Goal: Navigation & Orientation: Find specific page/section

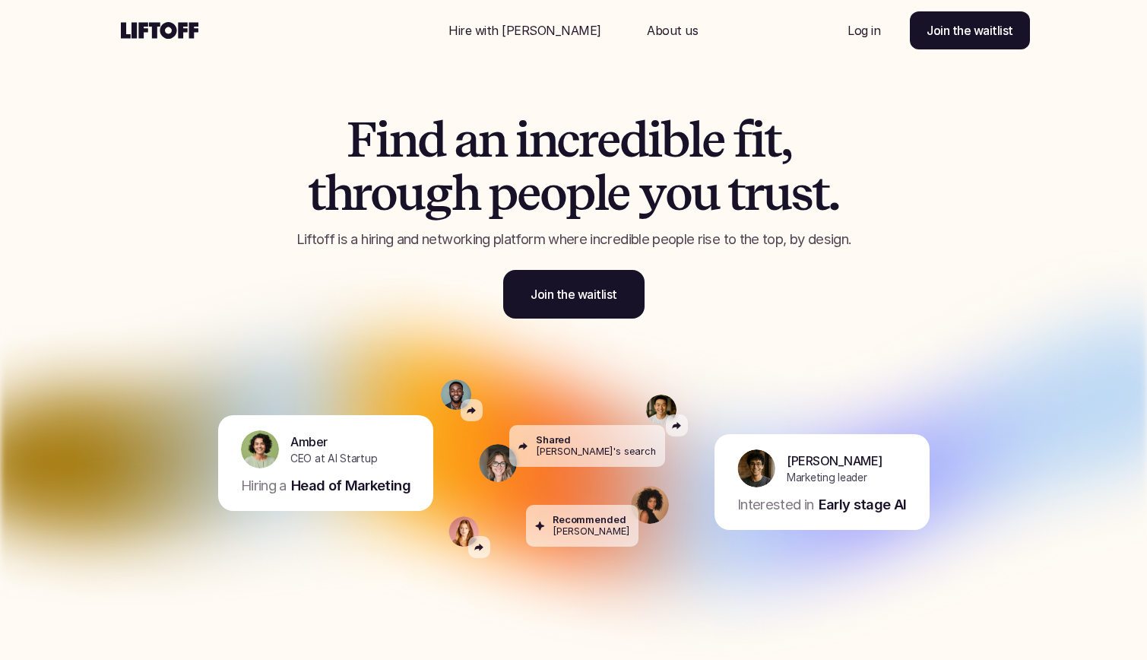
click at [860, 31] on p "Log in" at bounding box center [864, 30] width 33 height 18
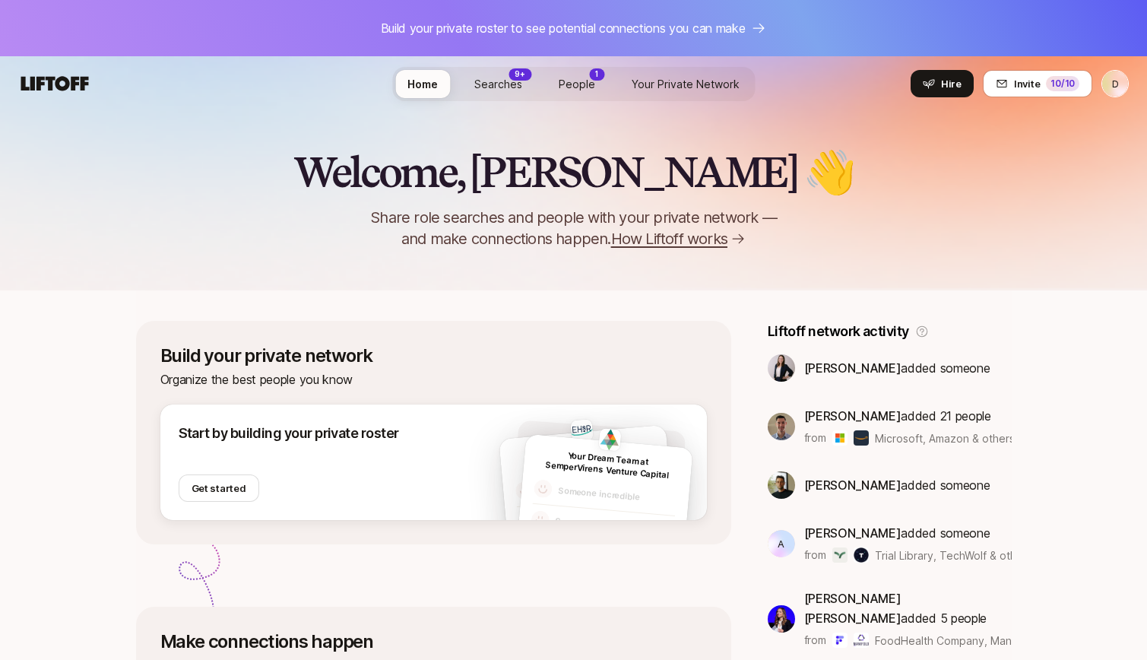
click at [509, 81] on span "Searches" at bounding box center [498, 84] width 48 height 16
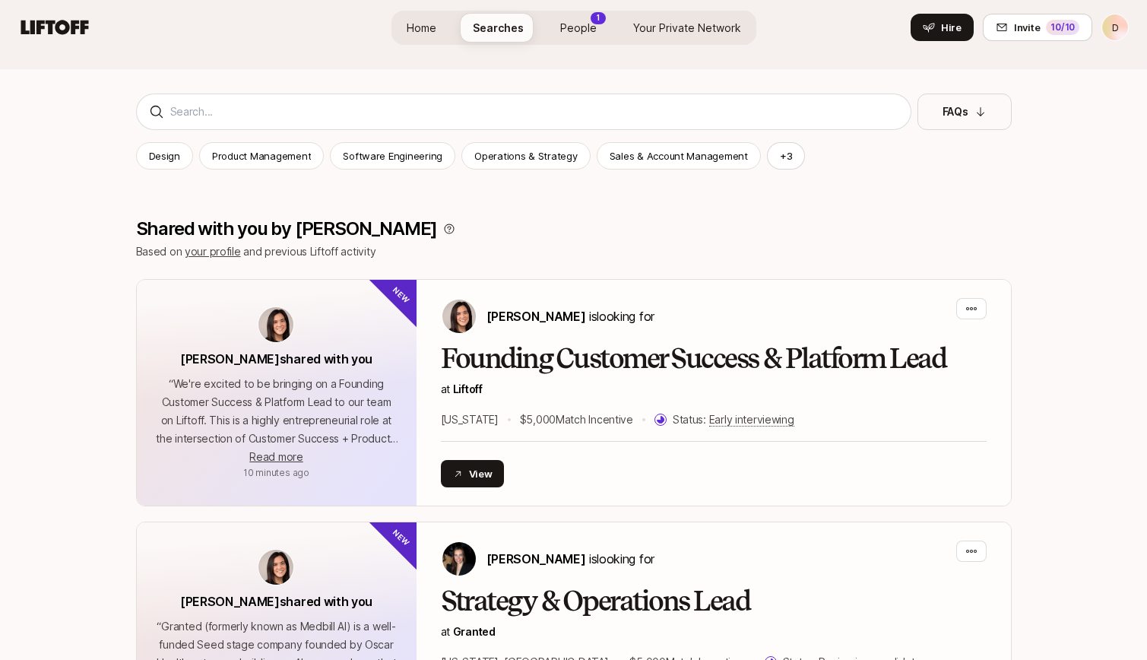
scroll to position [117, 0]
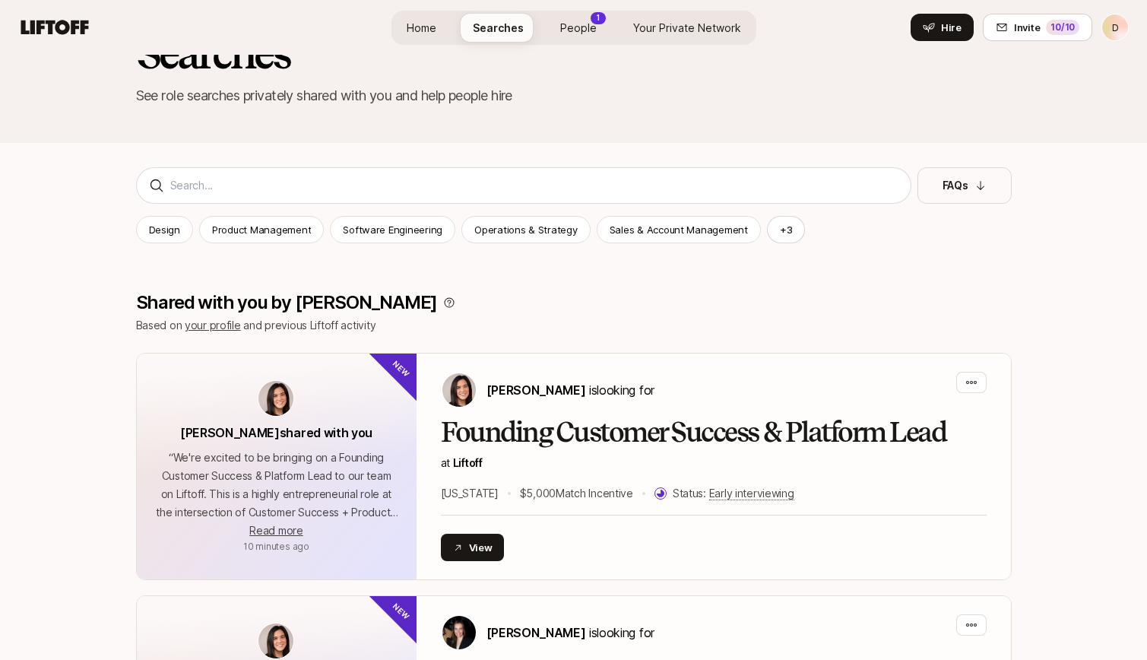
click at [668, 36] on link "Your Private Network" at bounding box center [687, 28] width 132 height 28
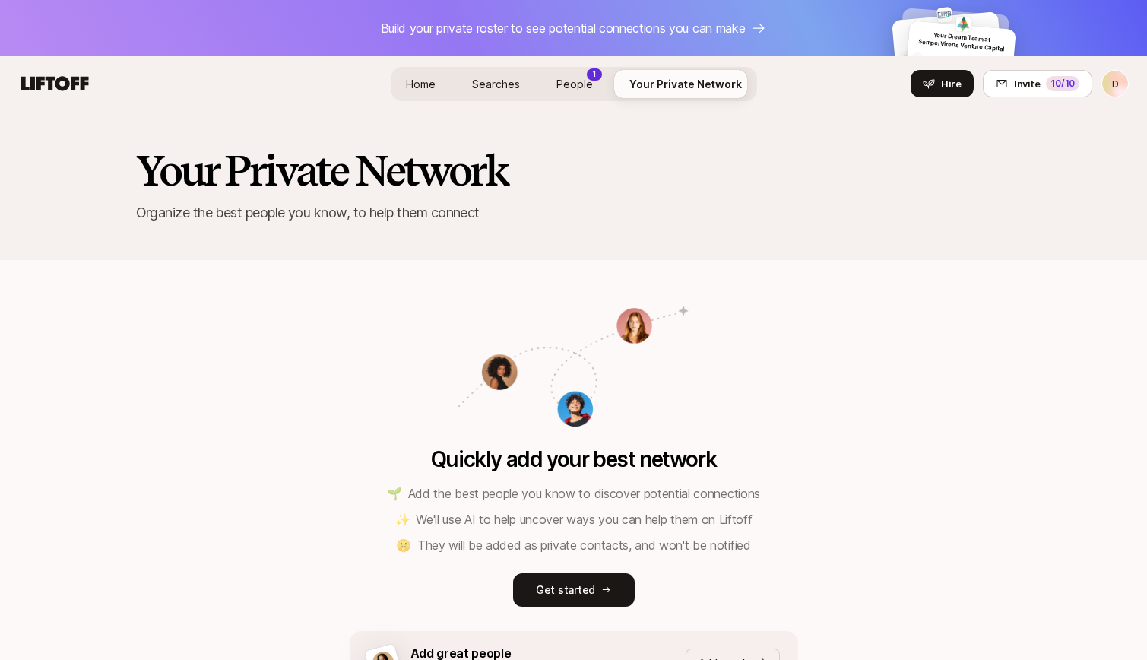
scroll to position [137, 0]
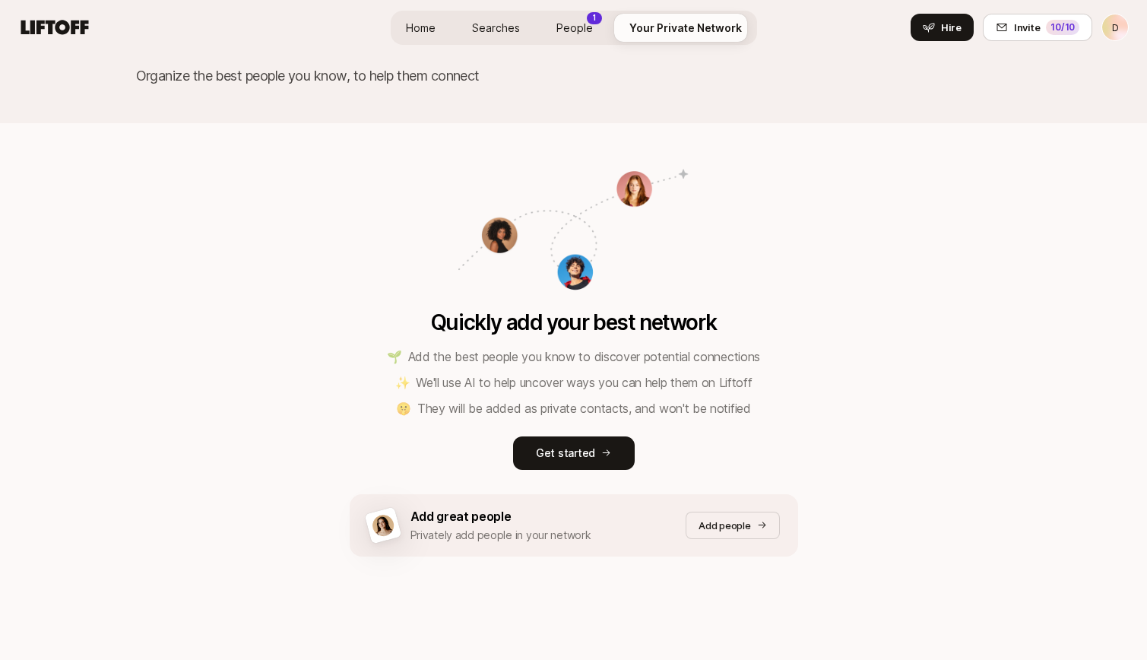
click at [588, 31] on span "People" at bounding box center [574, 28] width 36 height 16
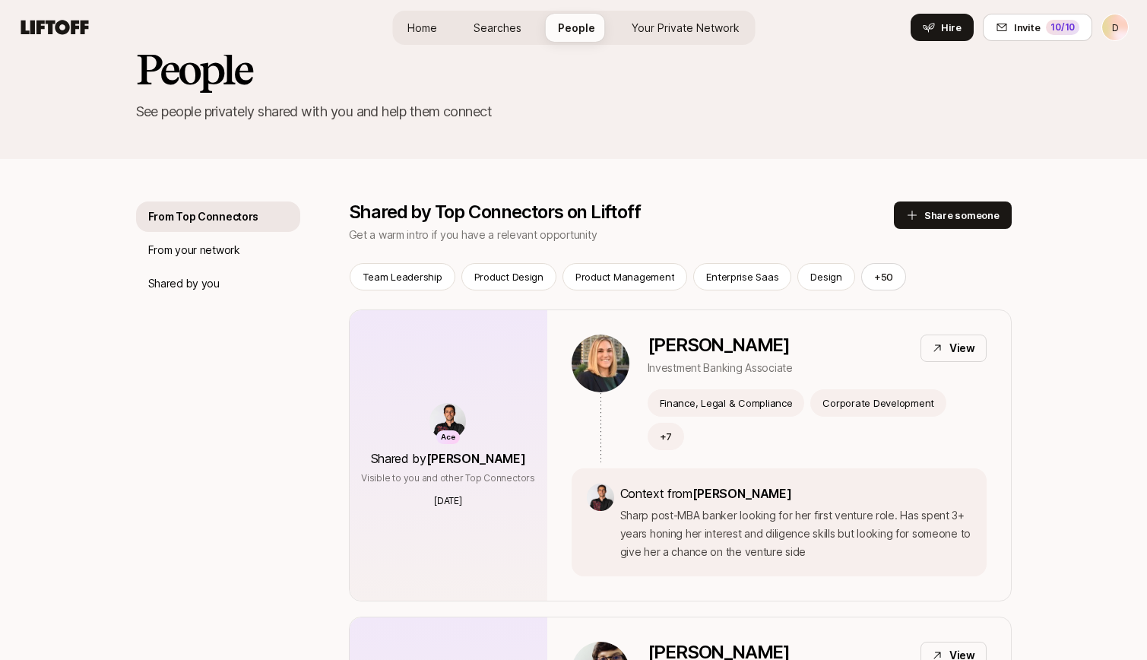
scroll to position [46, 0]
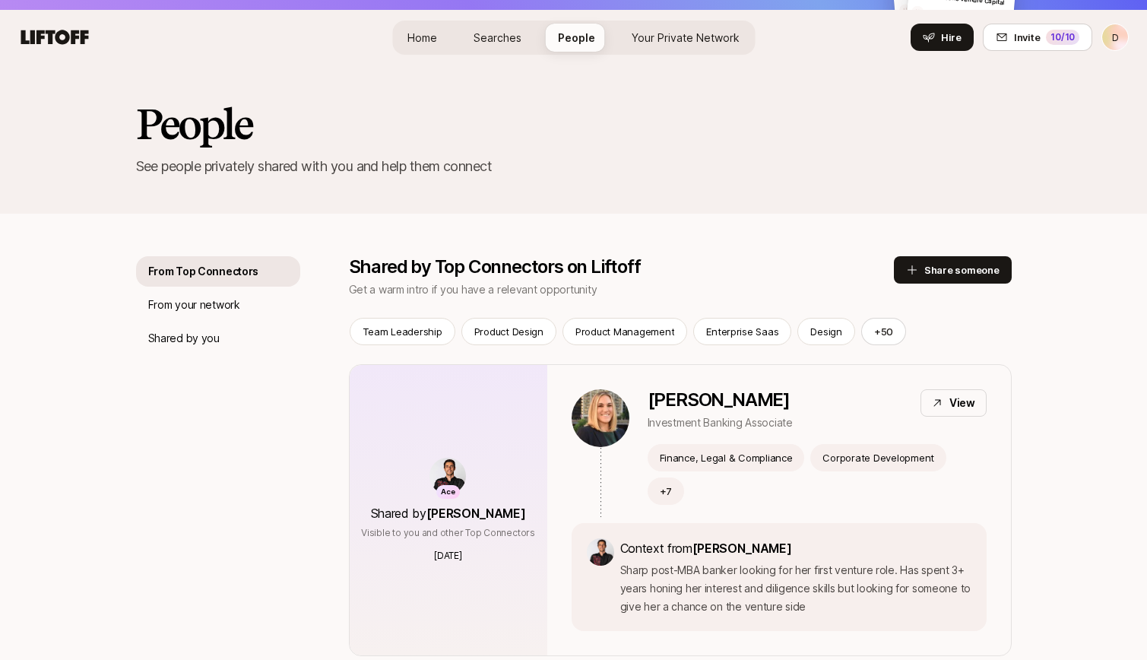
click at [651, 38] on span "Your Private Network" at bounding box center [686, 38] width 108 height 16
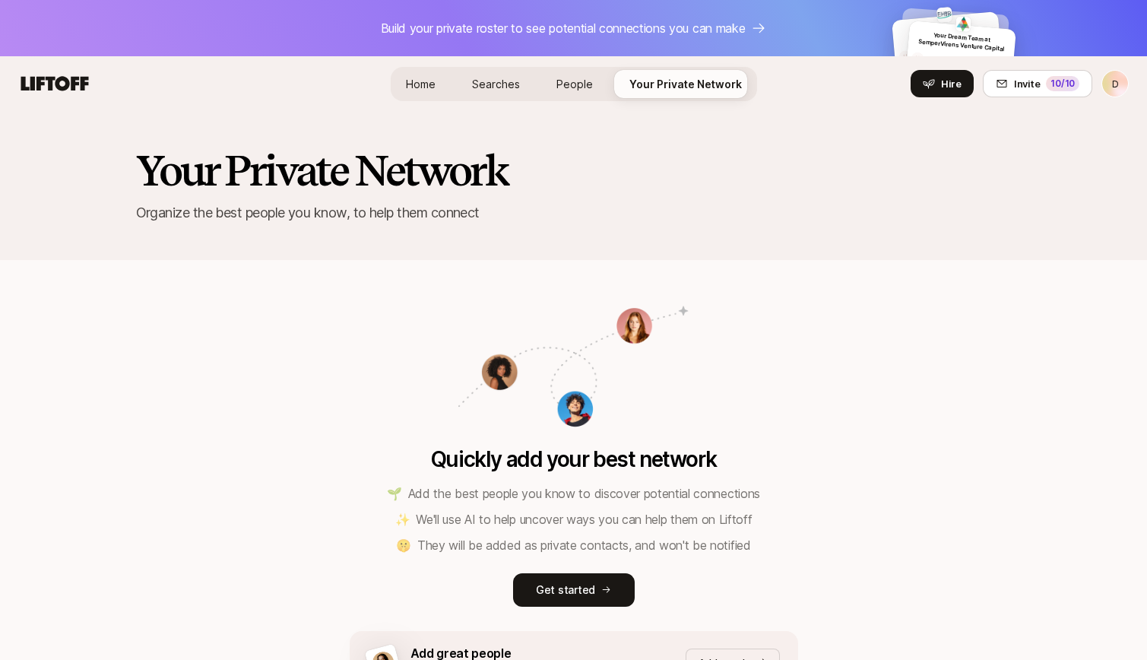
click at [413, 84] on span "Home" at bounding box center [421, 84] width 30 height 16
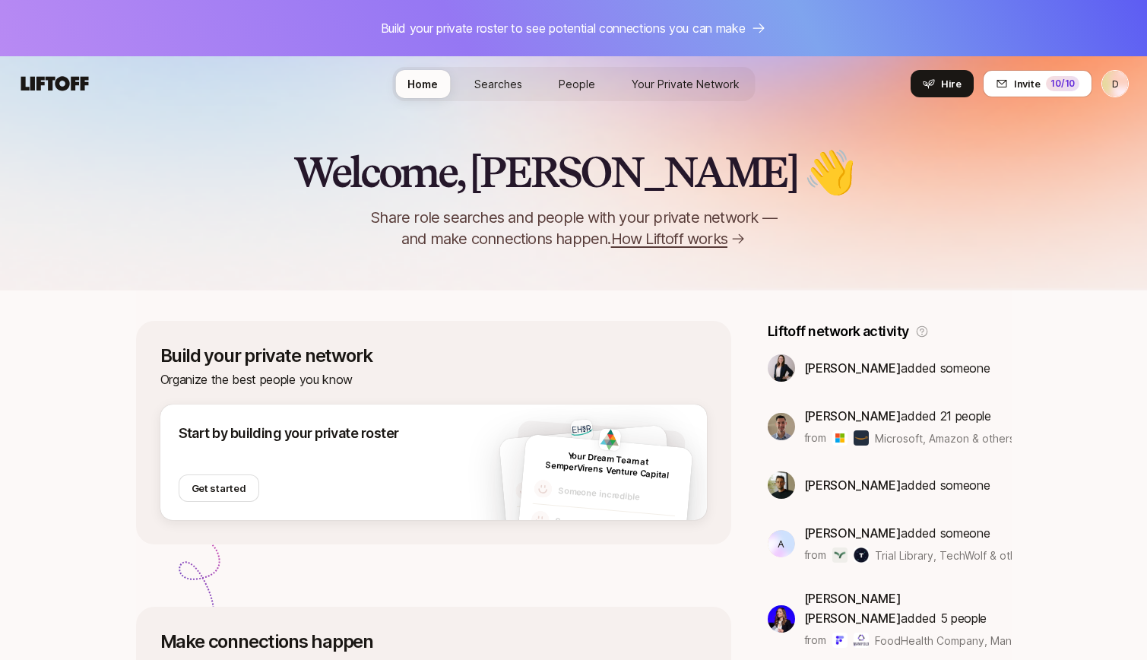
click at [708, 87] on span "Your Private Network" at bounding box center [686, 84] width 108 height 16
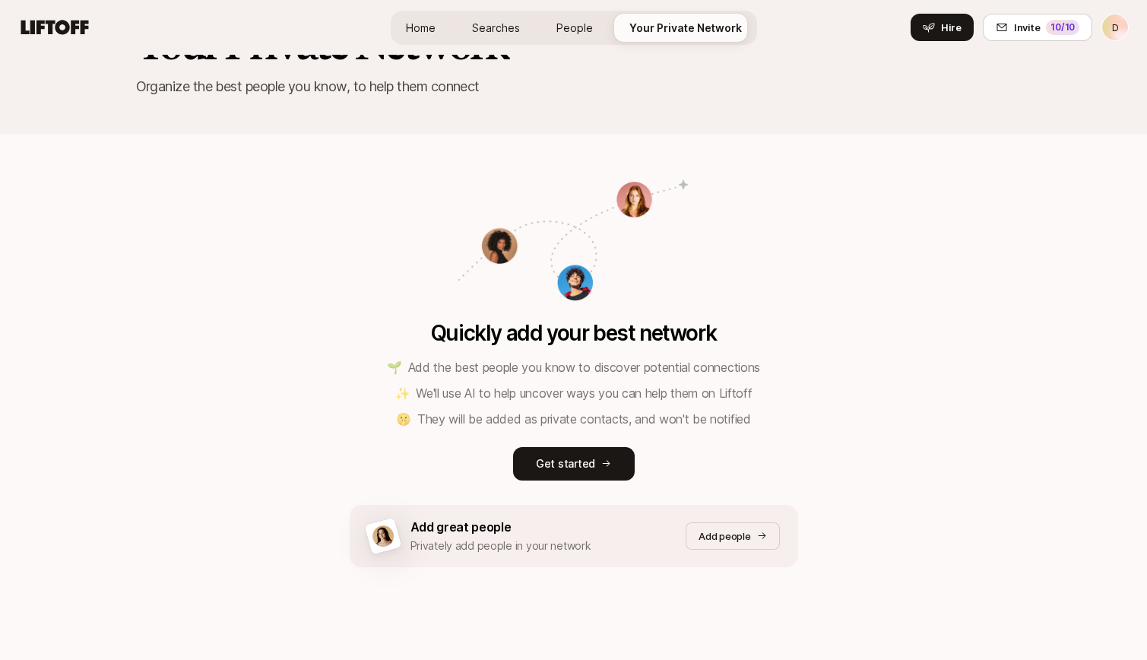
scroll to position [137, 0]
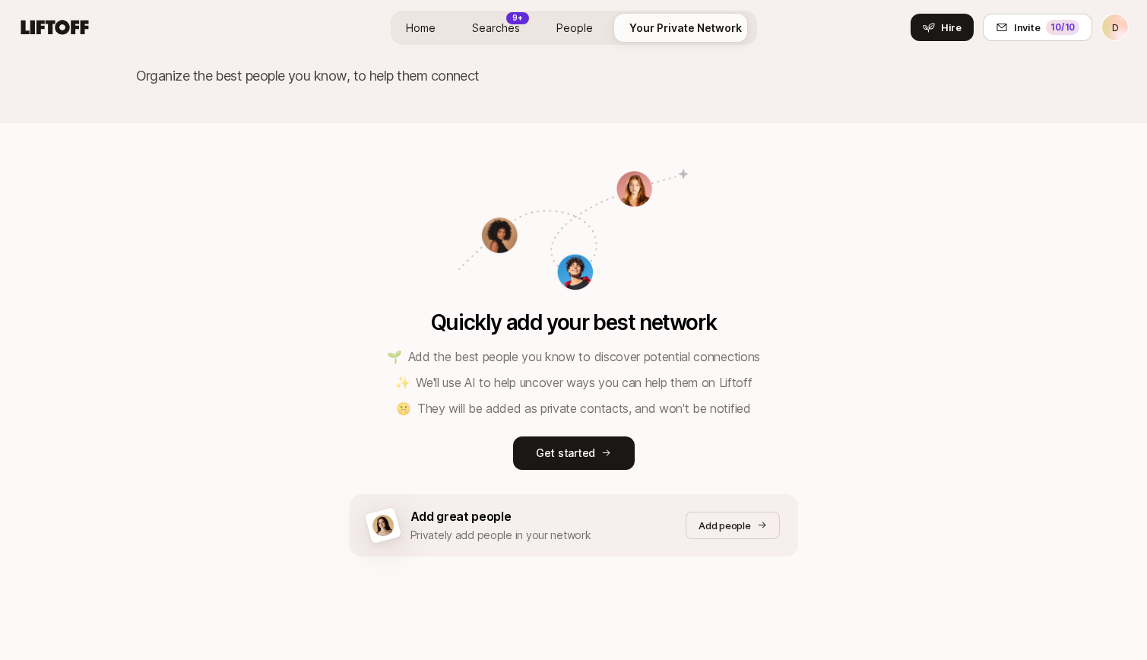
click at [505, 29] on span "Searches" at bounding box center [496, 28] width 48 height 16
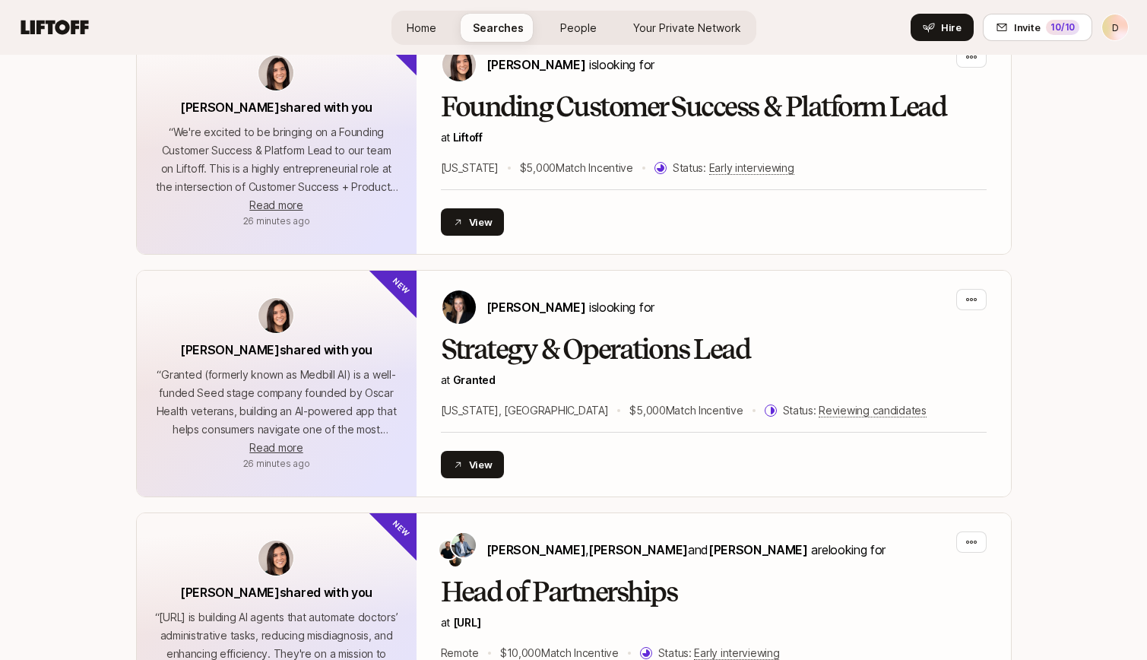
scroll to position [292, 0]
